Goal: Task Accomplishment & Management: Use online tool/utility

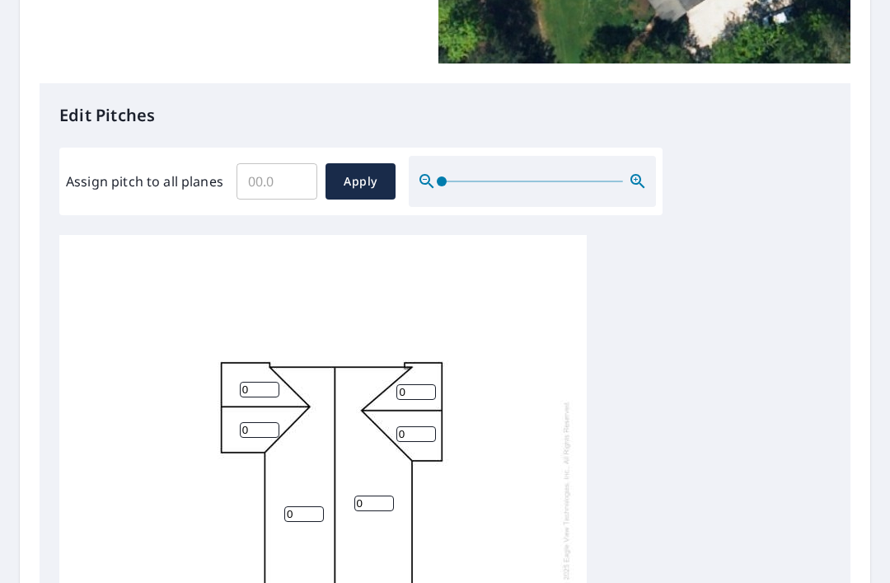
scroll to position [442, 0]
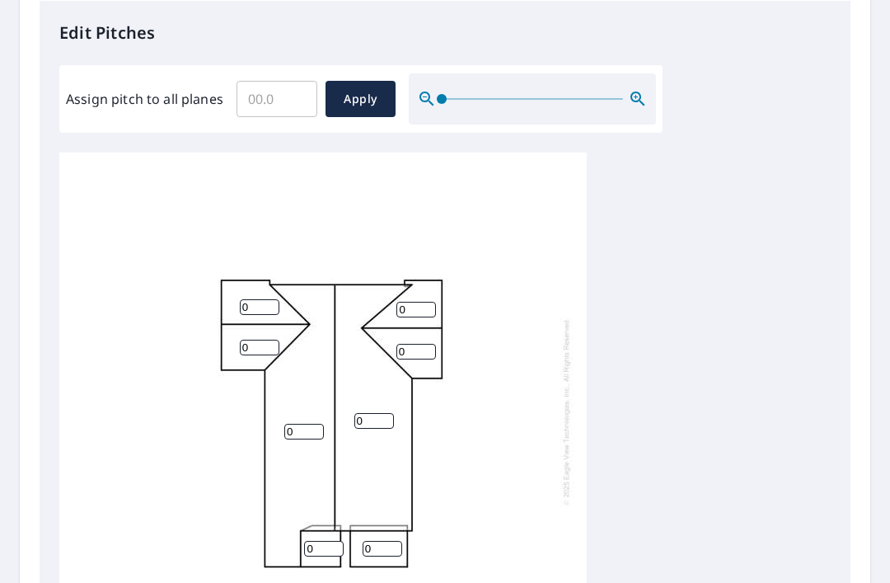
click at [289, 97] on input "Assign pitch to all planes" at bounding box center [276, 99] width 81 height 46
type input "4.0"
click at [363, 89] on span "Apply" at bounding box center [361, 99] width 44 height 21
type input "4.0"
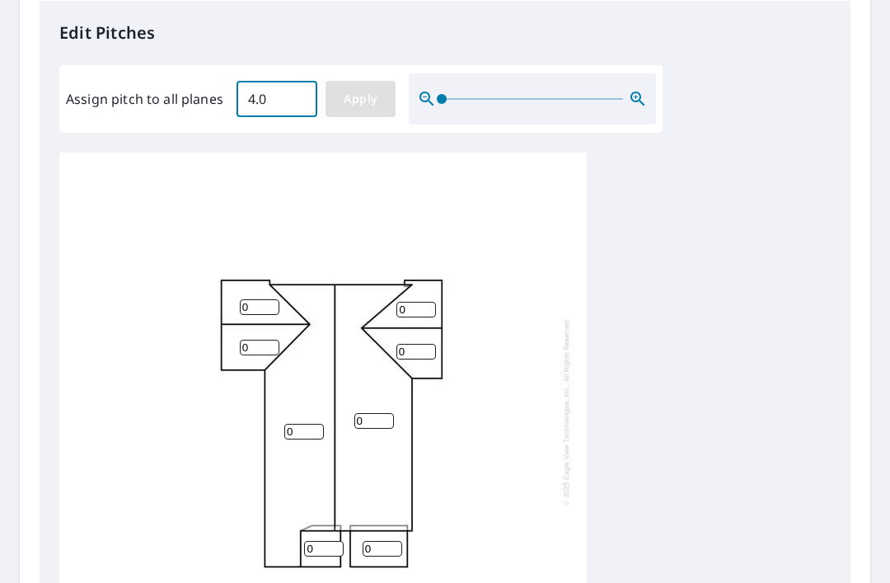
type input "4.0"
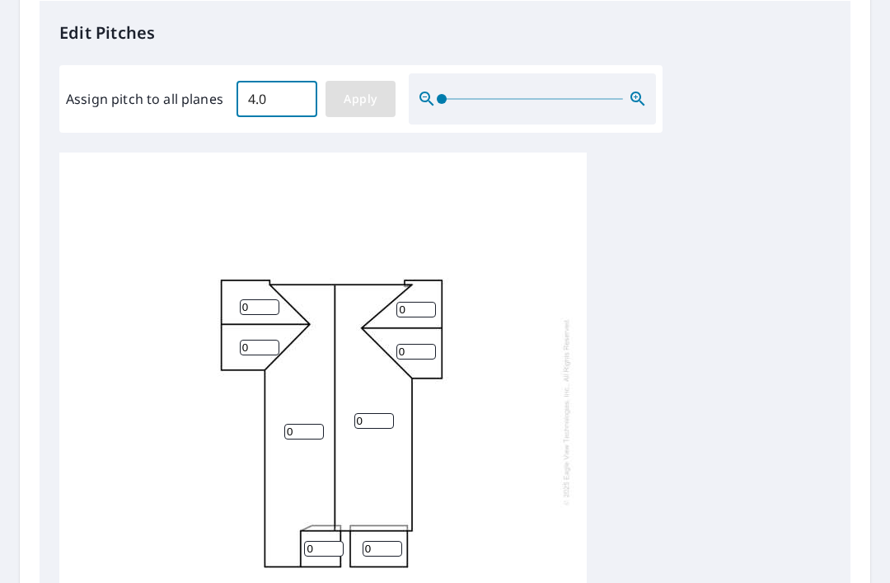
type input "4.0"
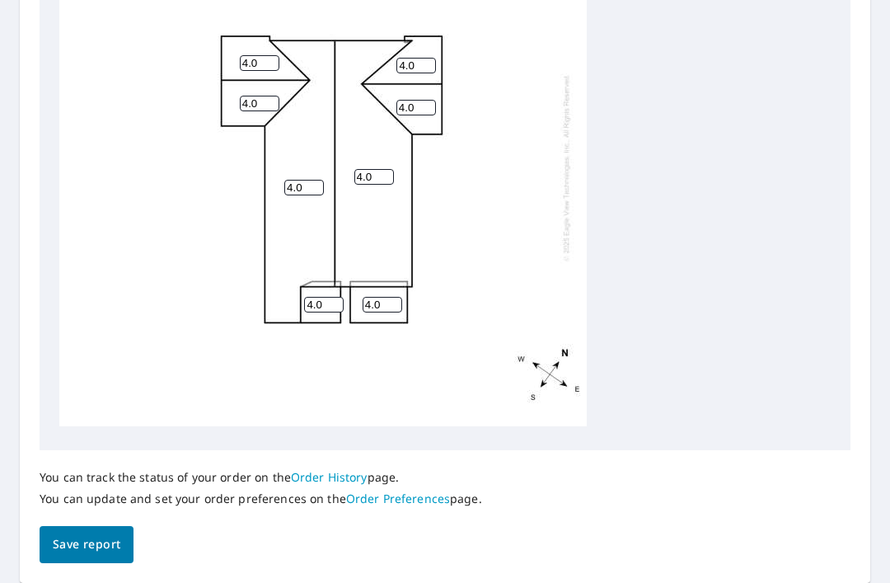
scroll to position [681, 0]
click at [72, 535] on span "Save report" at bounding box center [87, 545] width 68 height 21
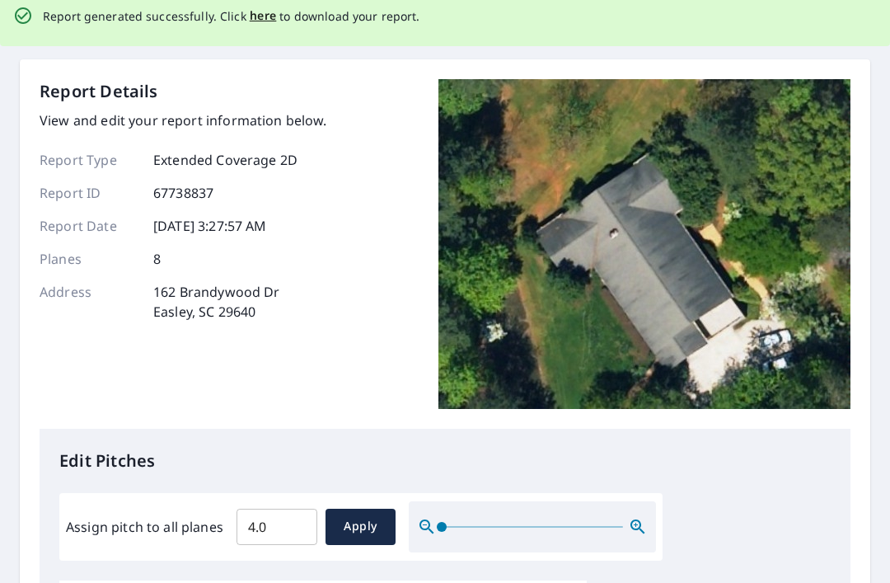
scroll to position [74, 0]
click at [260, 15] on span "here" at bounding box center [263, 16] width 27 height 21
